Goal: Task Accomplishment & Management: Use online tool/utility

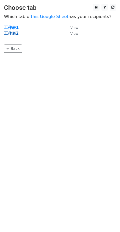
click at [11, 32] on strong "工作表2" at bounding box center [11, 33] width 15 height 5
